Goal: Task Accomplishment & Management: Use online tool/utility

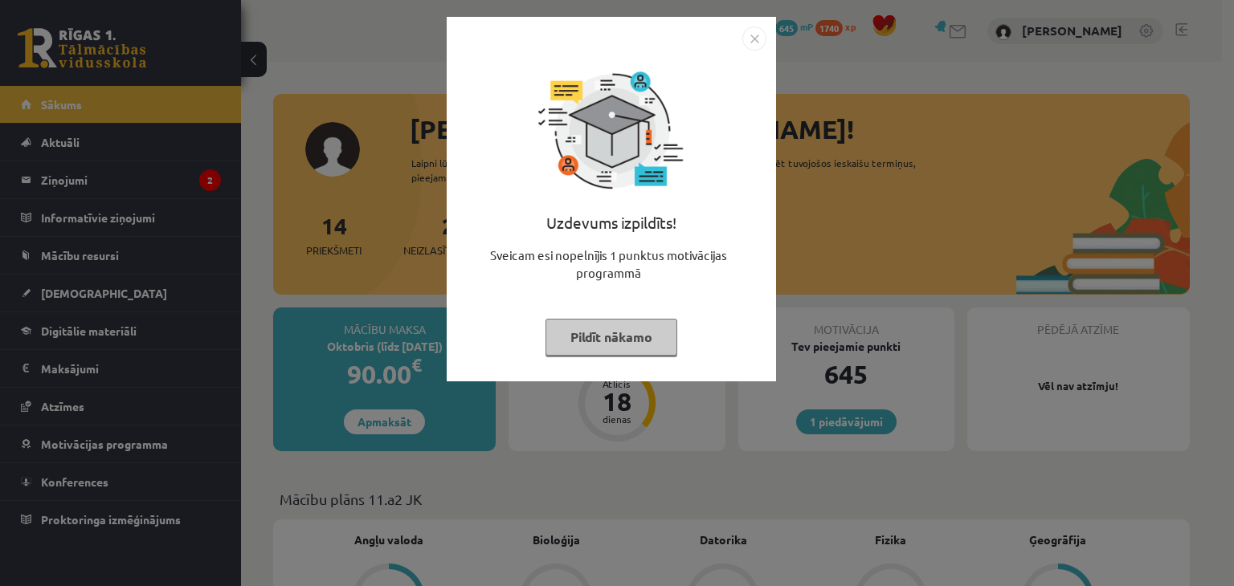
click at [594, 346] on button "Pildīt nākamo" at bounding box center [611, 337] width 132 height 37
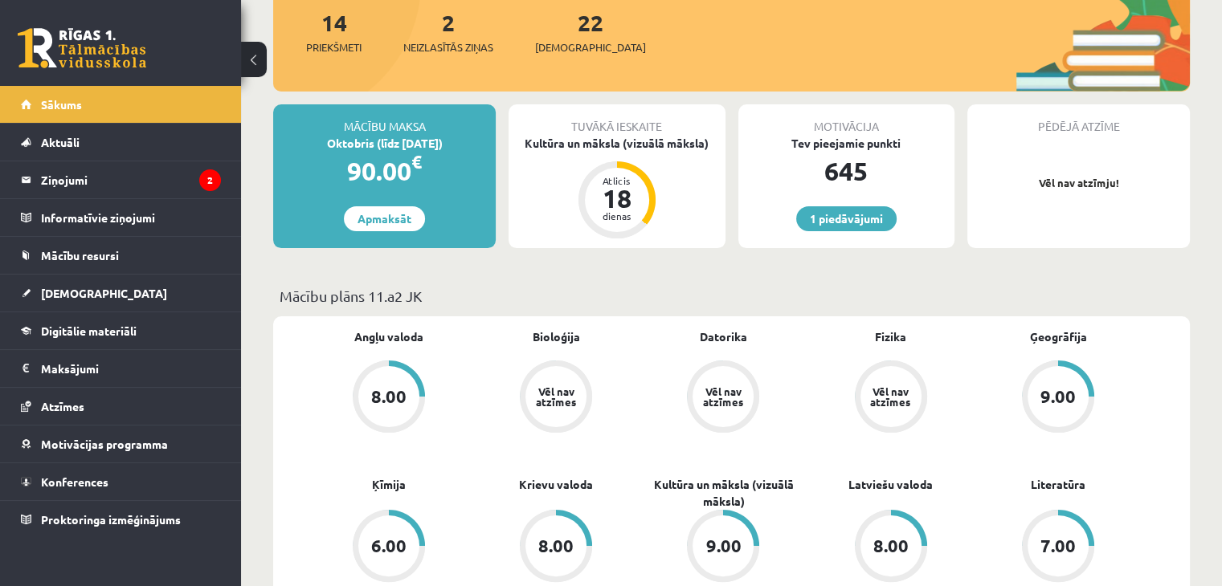
scroll to position [208, 0]
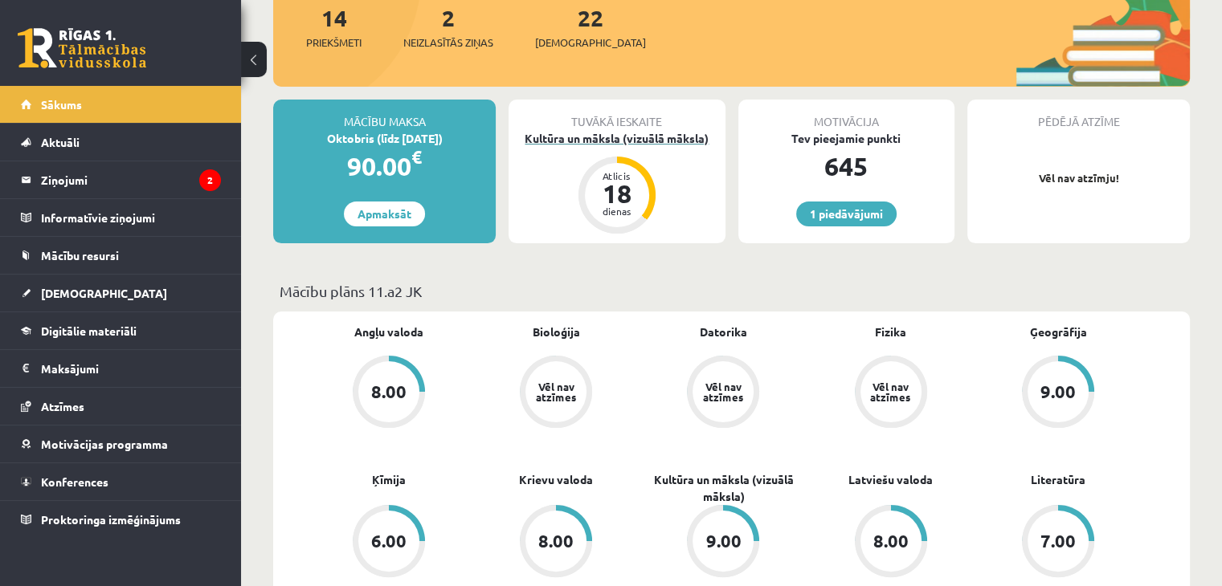
click at [663, 139] on div "Kultūra un māksla (vizuālā māksla)" at bounding box center [616, 138] width 216 height 17
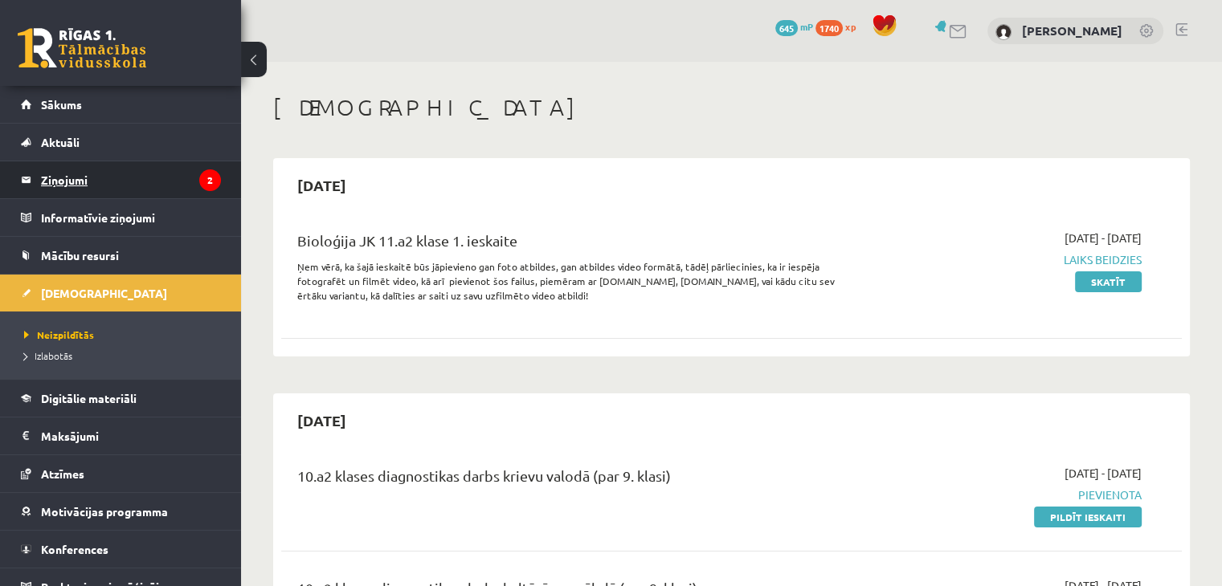
click at [180, 185] on legend "Ziņojumi 2" at bounding box center [131, 179] width 180 height 37
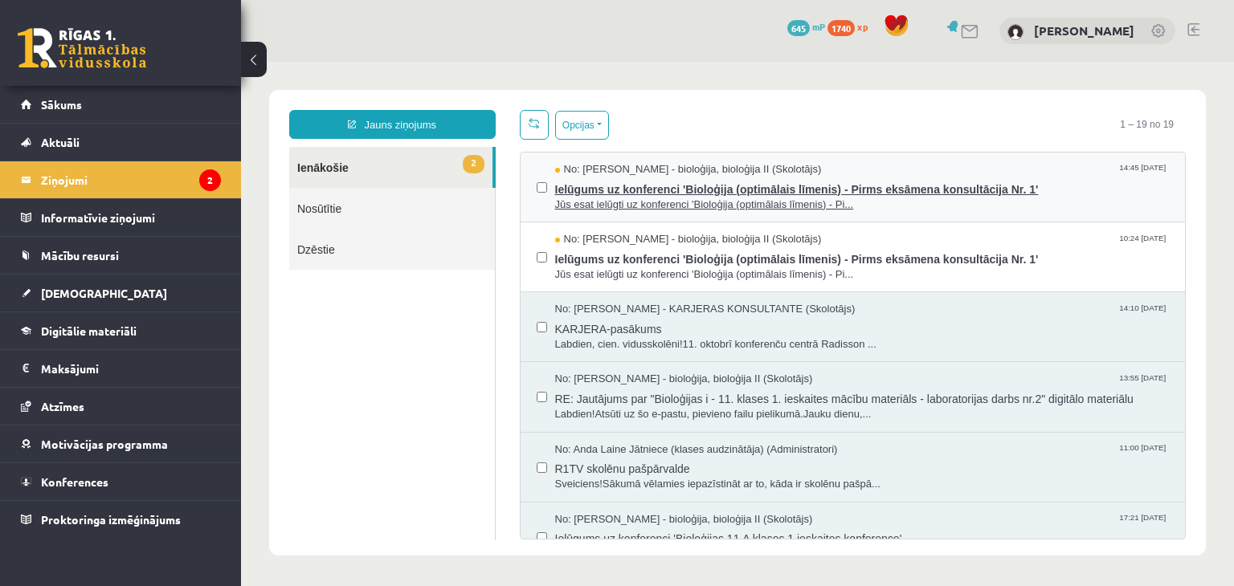
click at [909, 203] on span "Jūs esat ielūgti uz konferenci 'Bioloģija (optimālais līmenis) - Pi..." at bounding box center [862, 205] width 614 height 15
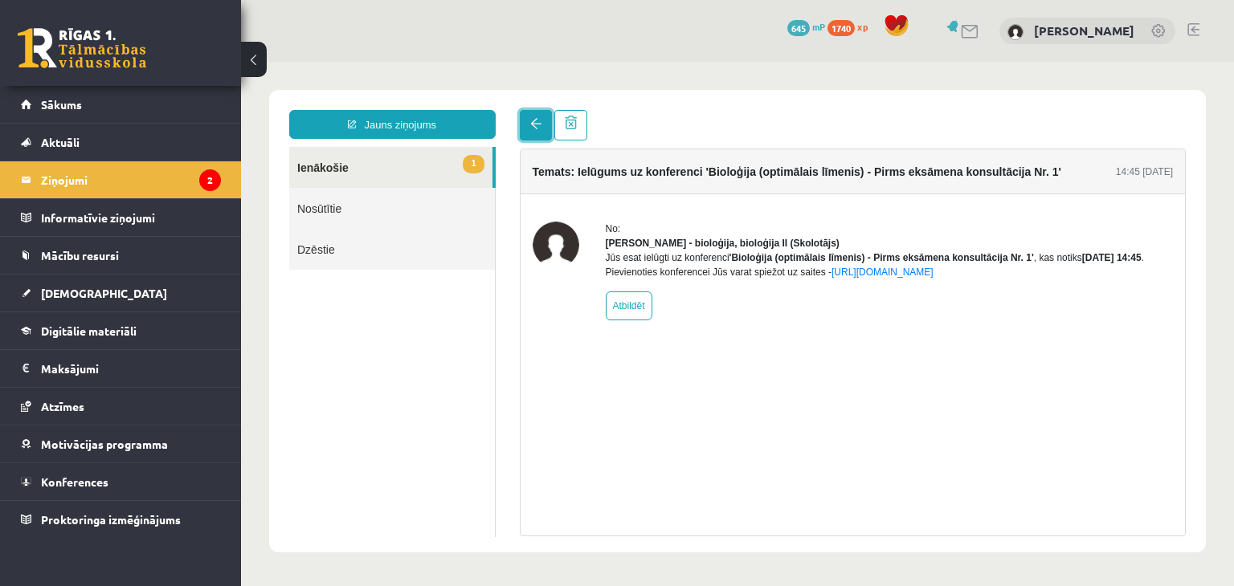
click at [530, 127] on span at bounding box center [535, 123] width 11 height 11
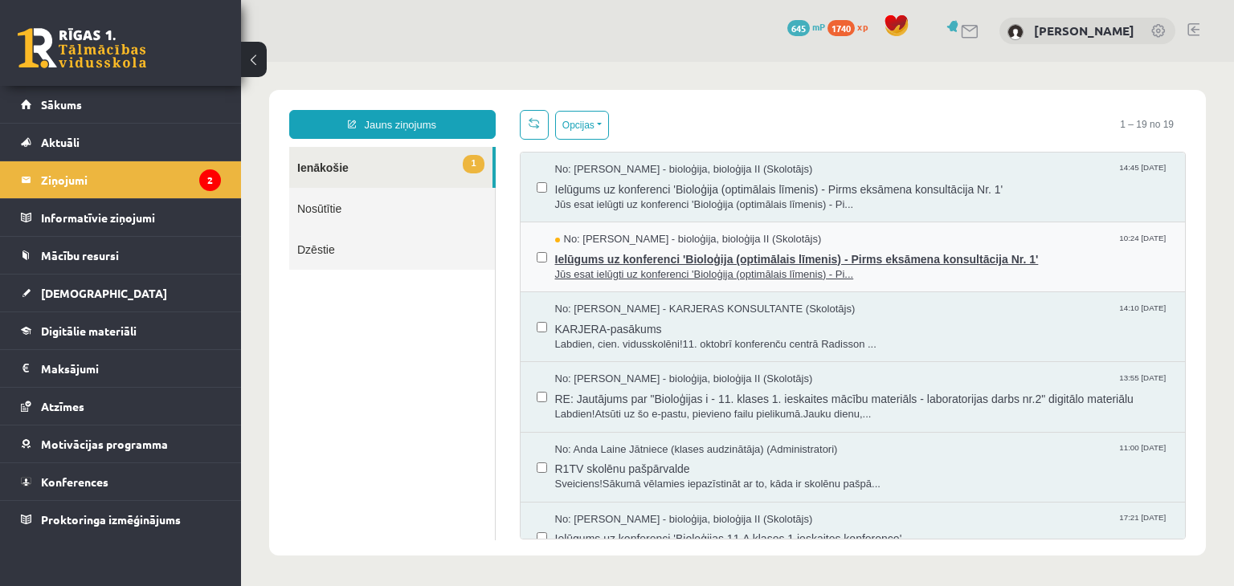
click at [578, 264] on span "Ielūgums uz konferenci 'Bioloģija (optimālais līmenis) - Pirms eksāmena konsult…" at bounding box center [862, 257] width 614 height 20
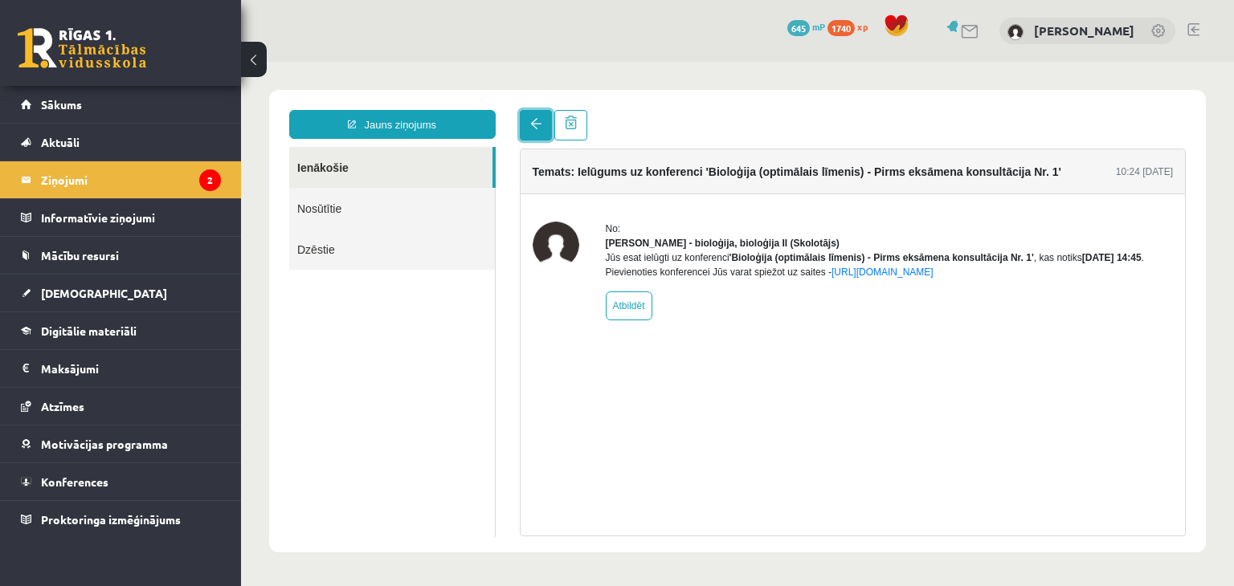
click at [533, 125] on span at bounding box center [535, 123] width 11 height 11
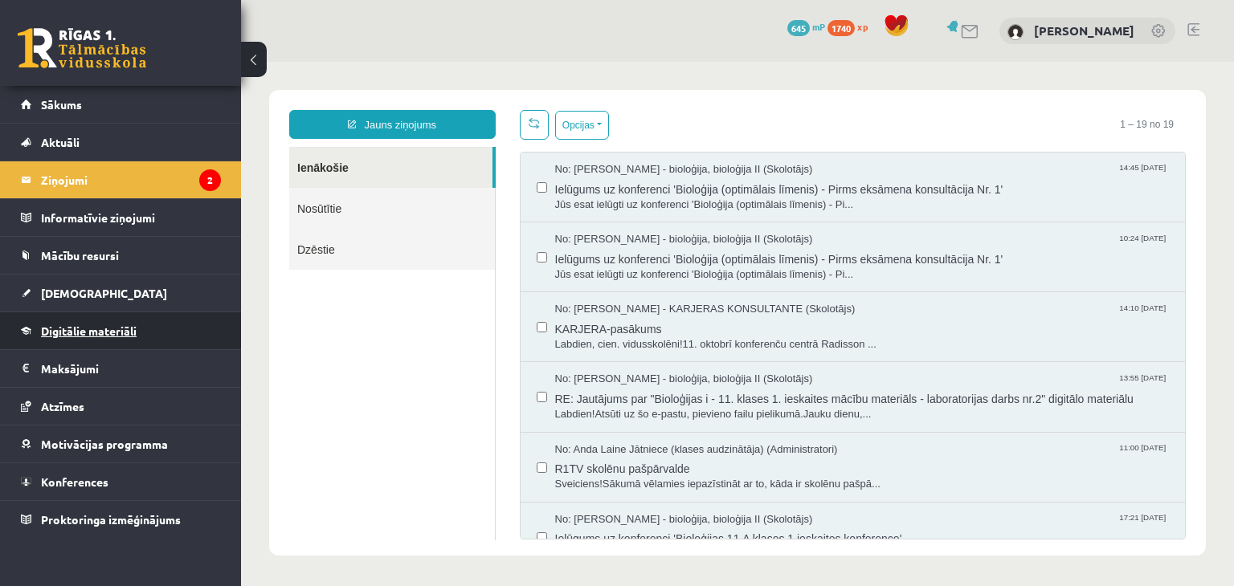
click at [134, 332] on span "Digitālie materiāli" at bounding box center [89, 331] width 96 height 14
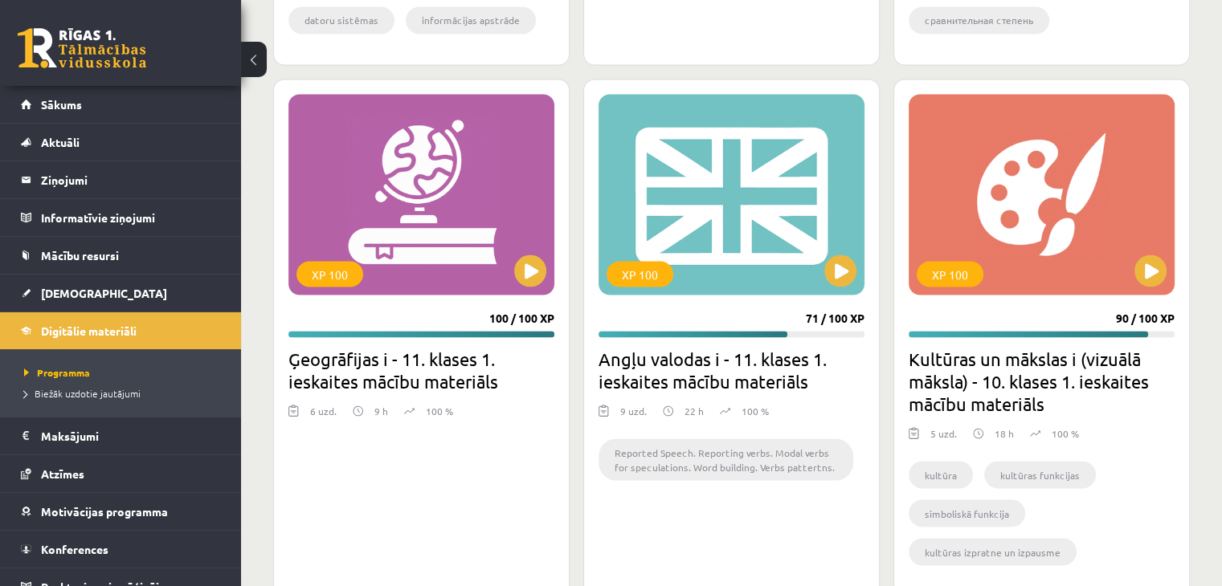
scroll to position [2935, 0]
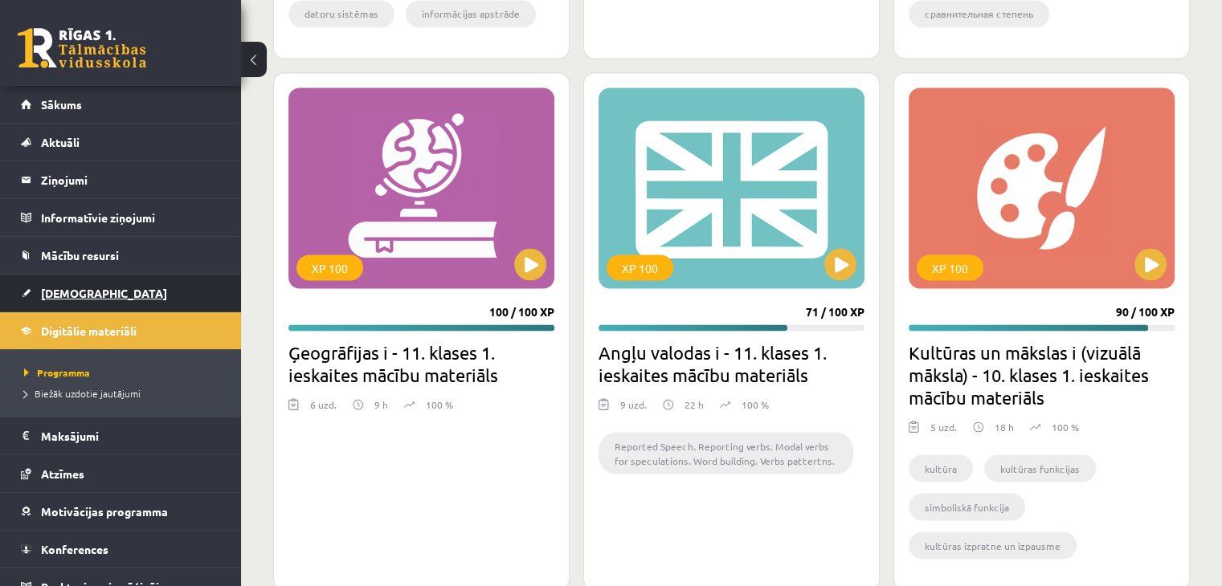
click at [122, 296] on link "[DEMOGRAPHIC_DATA]" at bounding box center [121, 293] width 200 height 37
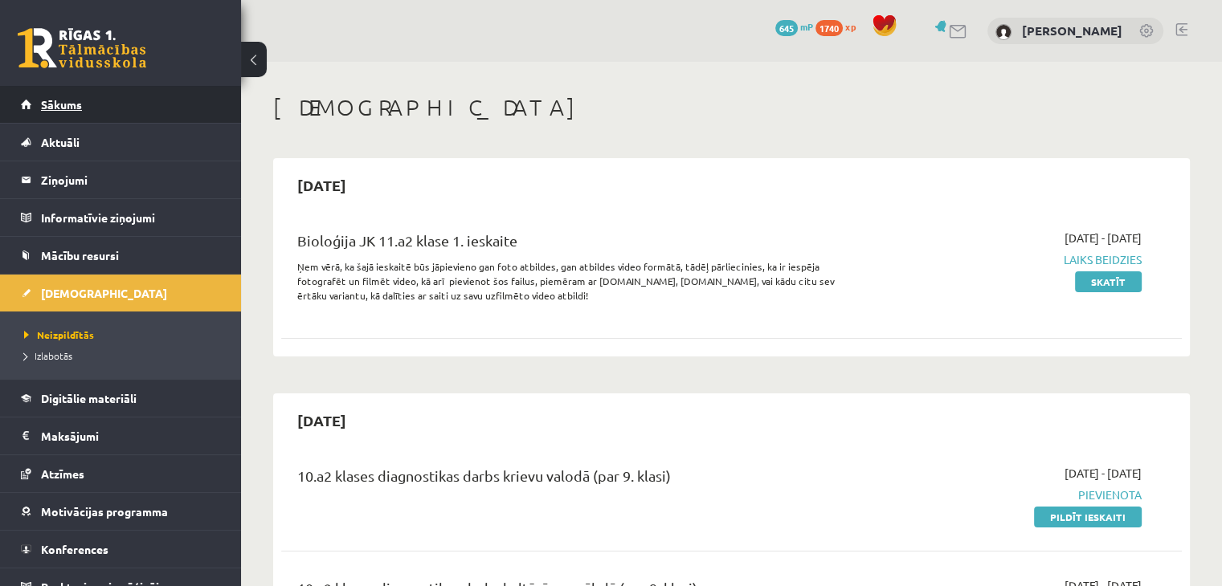
click at [90, 105] on link "Sākums" at bounding box center [121, 104] width 200 height 37
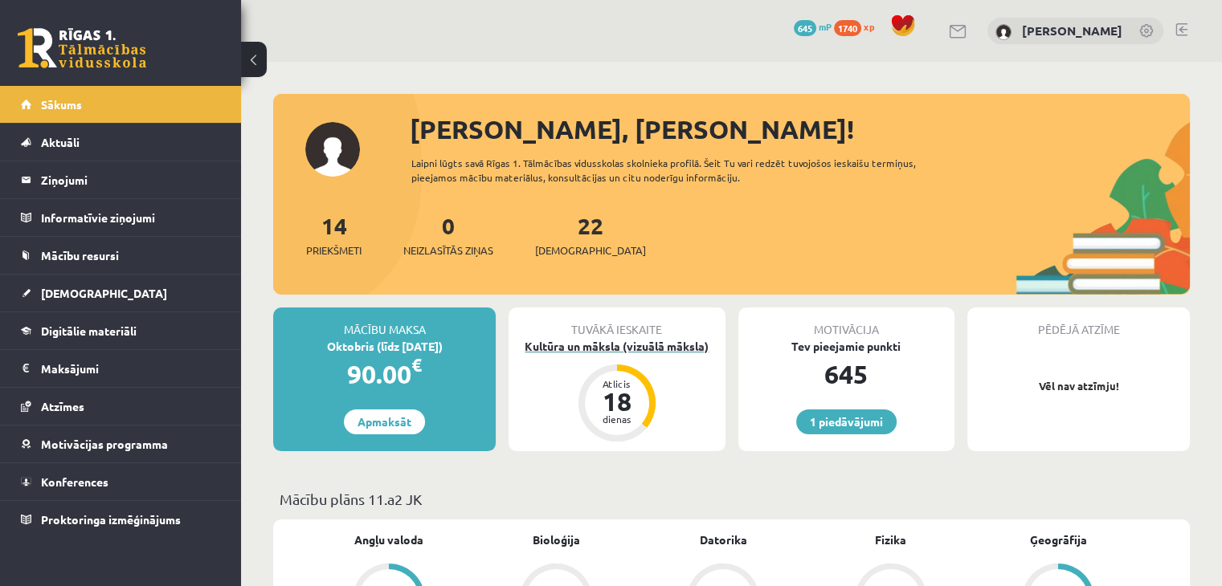
click at [595, 345] on div "Kultūra un māksla (vizuālā māksla)" at bounding box center [616, 346] width 216 height 17
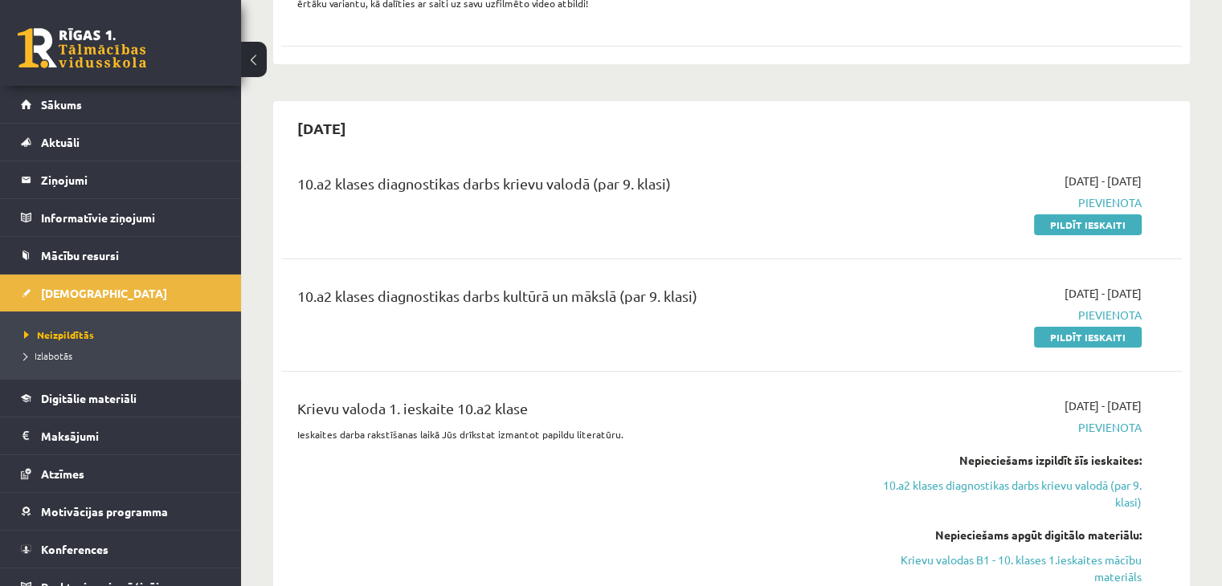
scroll to position [310, 0]
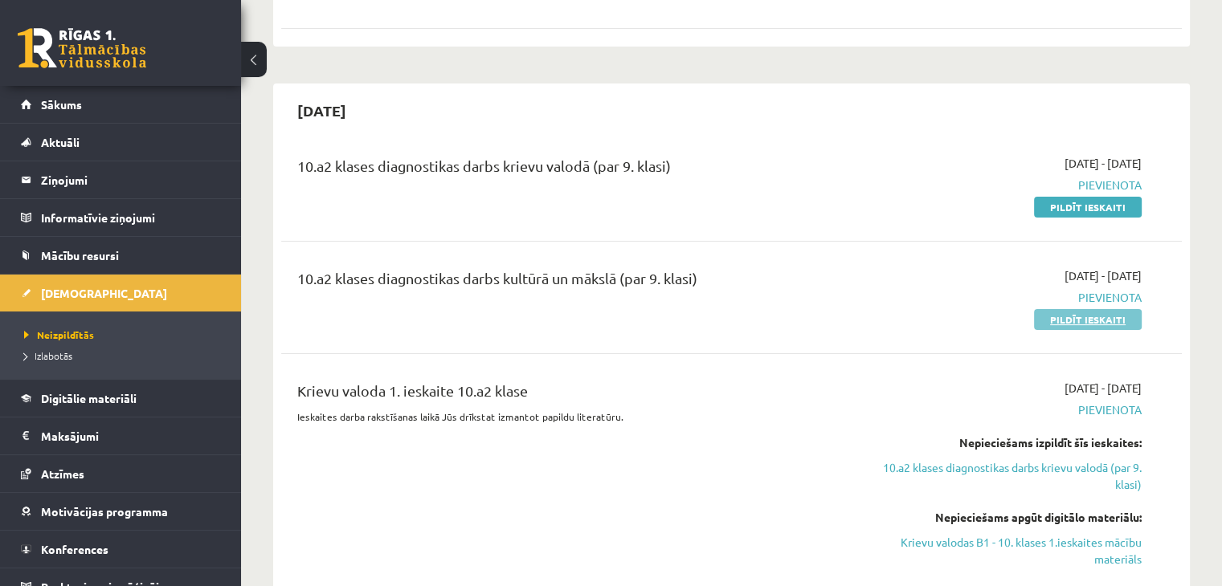
click at [1080, 314] on link "Pildīt ieskaiti" at bounding box center [1088, 319] width 108 height 21
